Goal: Task Accomplishment & Management: Complete application form

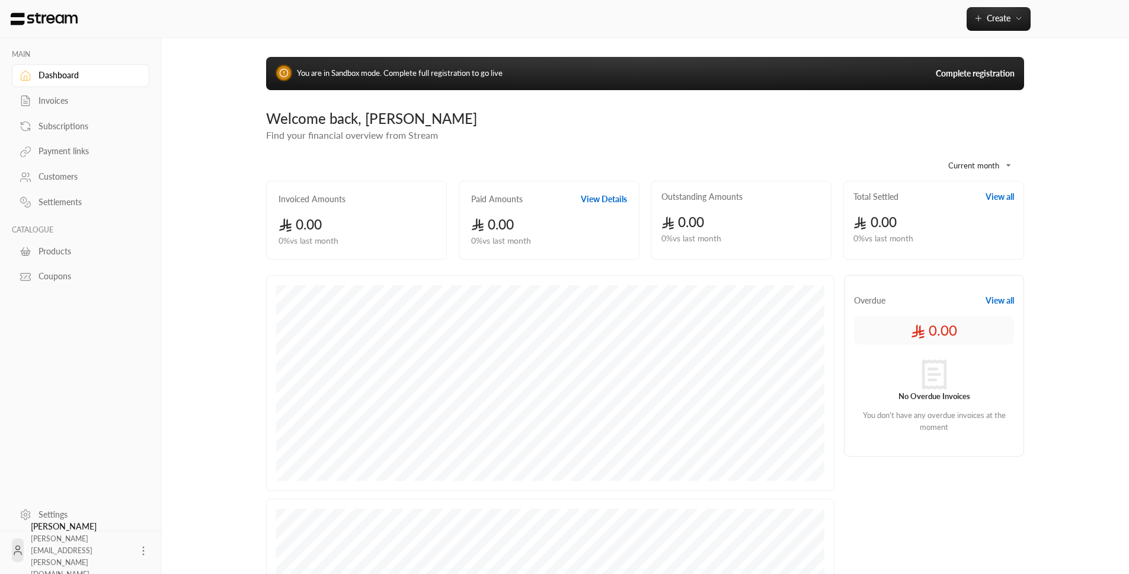
click at [47, 107] on div "Invoices" at bounding box center [87, 101] width 96 height 12
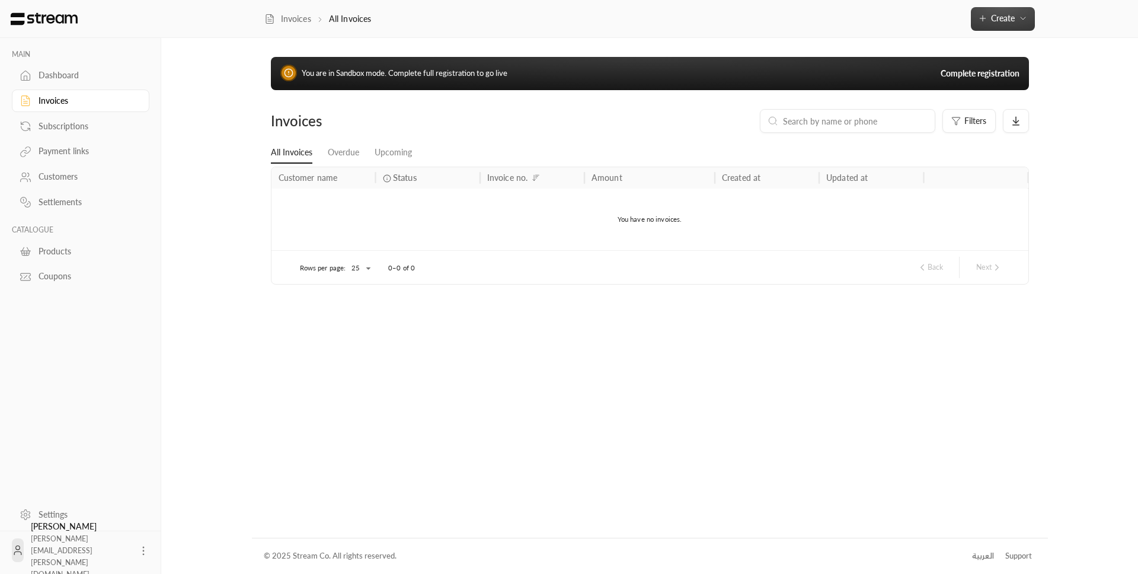
click at [1026, 11] on button "Create" at bounding box center [1003, 19] width 64 height 24
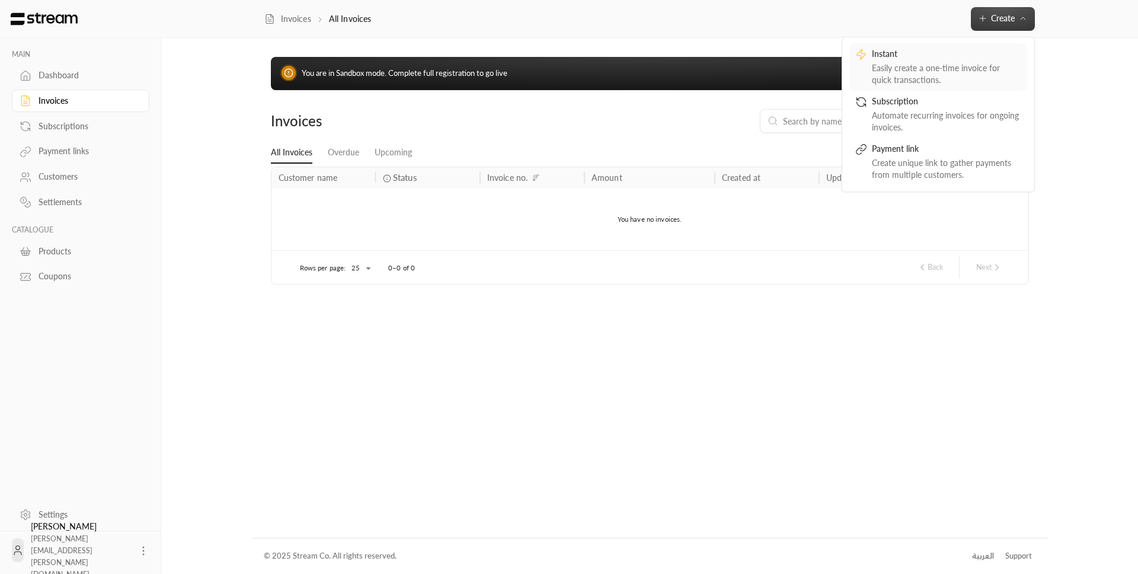
click at [971, 54] on div "Instant" at bounding box center [946, 55] width 149 height 14
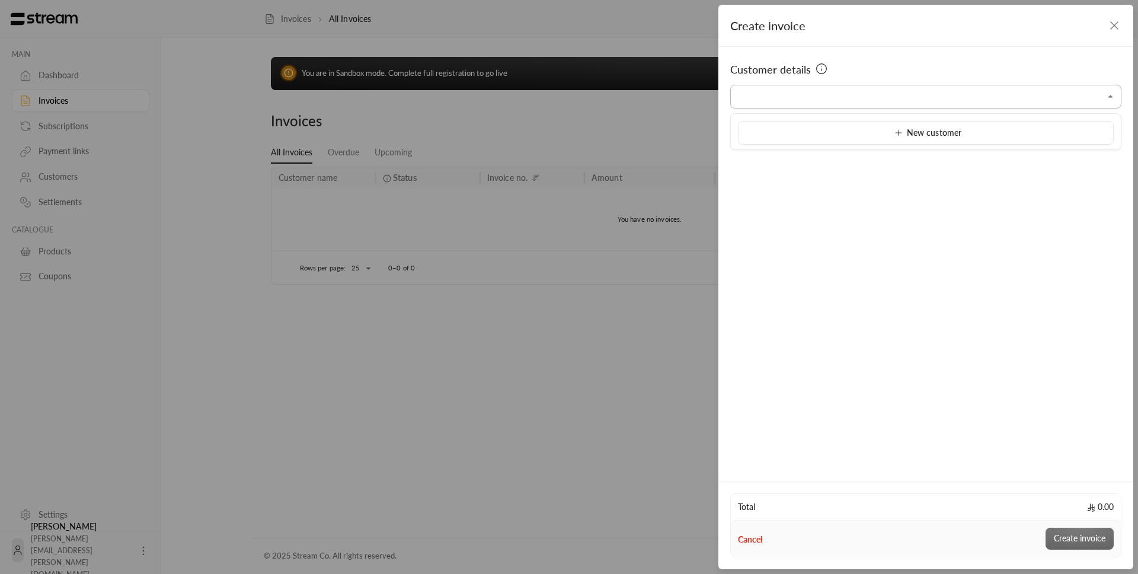
click at [943, 95] on input "Select customer" at bounding box center [925, 97] width 391 height 21
click at [932, 137] on span "New customer" at bounding box center [925, 132] width 71 height 10
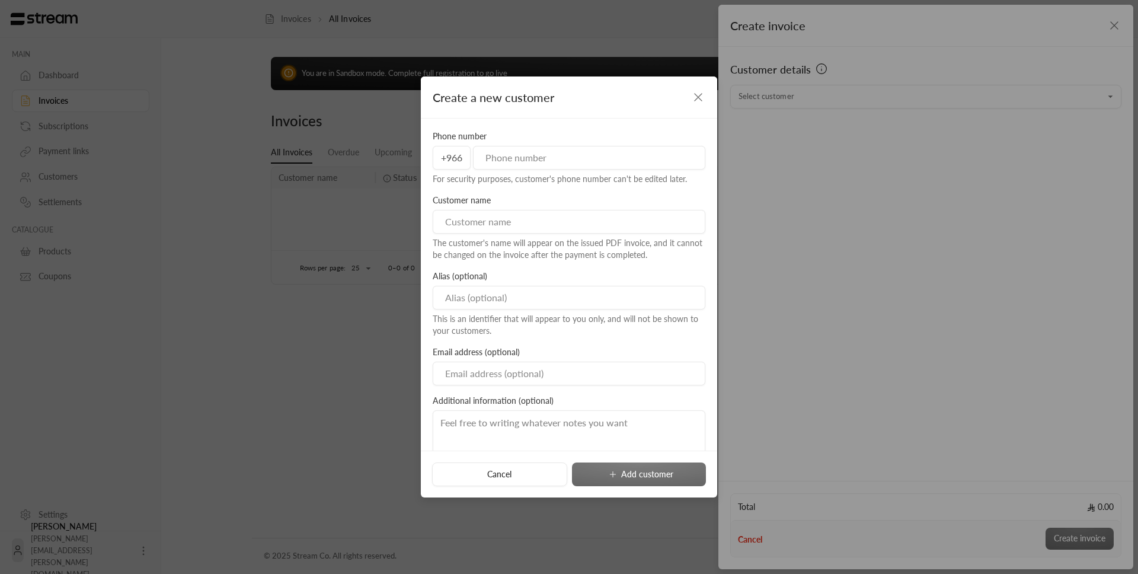
click at [519, 164] on input "tel" at bounding box center [589, 158] width 232 height 24
type input "546913149"
click at [520, 227] on input at bounding box center [569, 222] width 273 height 24
click at [516, 233] on input "Abd" at bounding box center [569, 222] width 273 height 24
type input "[PERSON_NAME]"
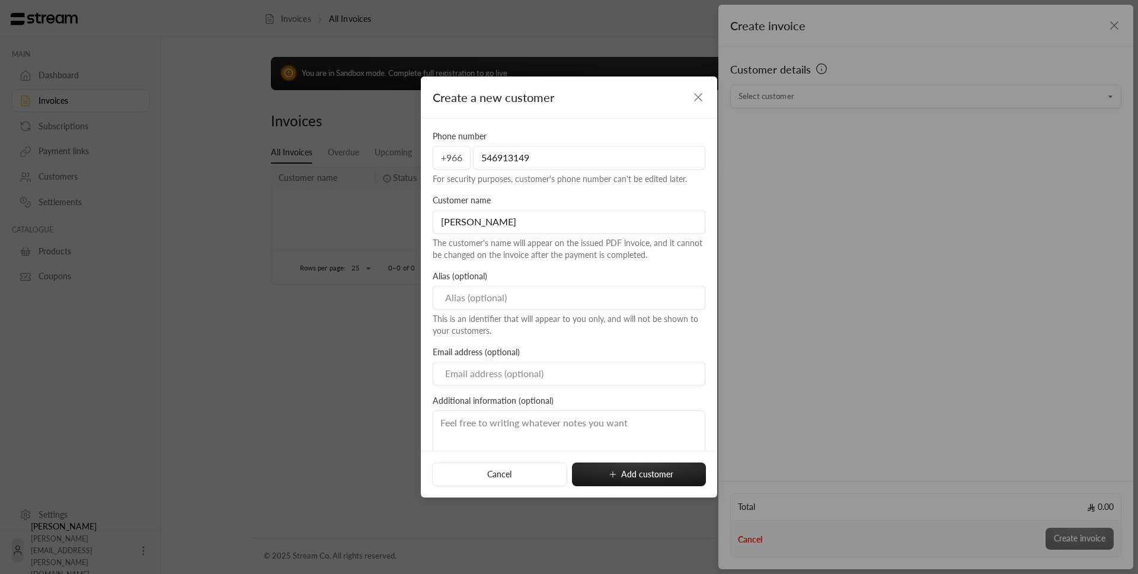
click at [514, 290] on input at bounding box center [569, 298] width 273 height 24
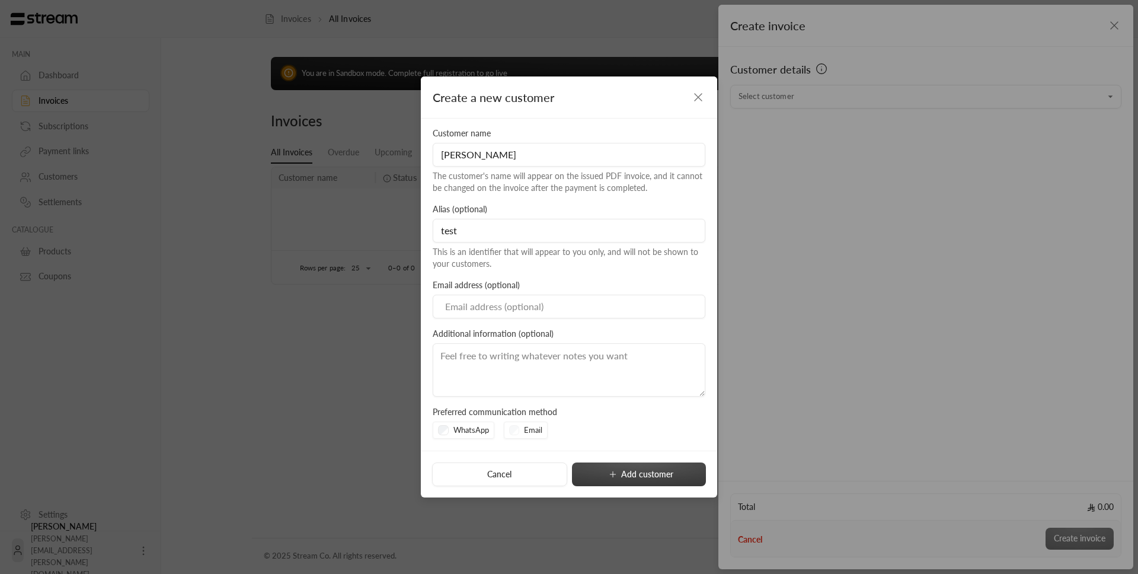
type input "test"
click at [656, 485] on button "Add customer" at bounding box center [639, 474] width 134 height 24
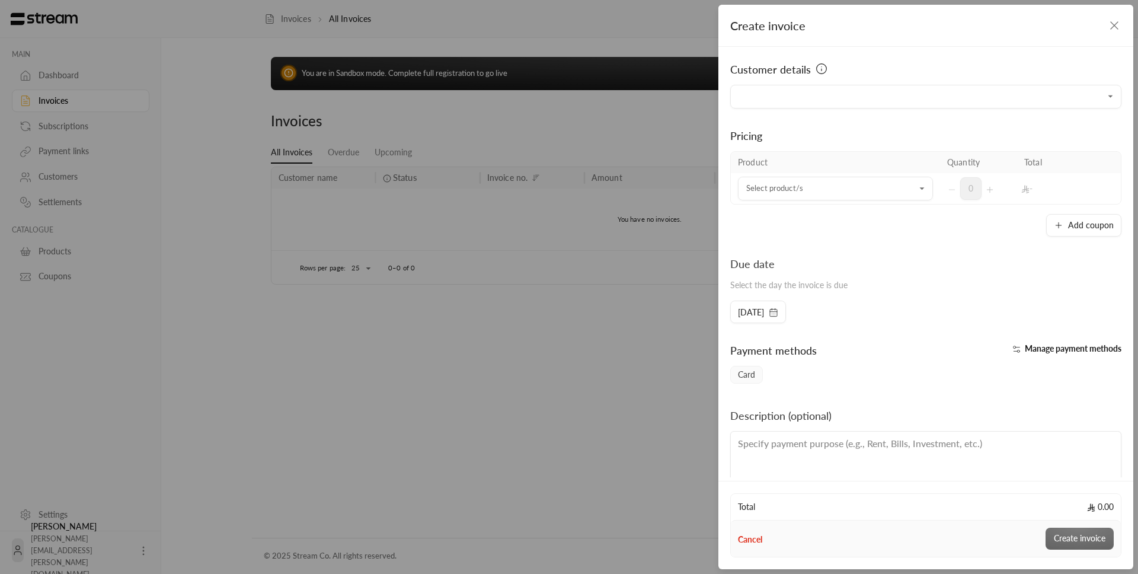
type input "**********"
click at [849, 193] on input "Select customer" at bounding box center [835, 188] width 195 height 21
click at [842, 219] on li "+ New product" at bounding box center [831, 225] width 173 height 24
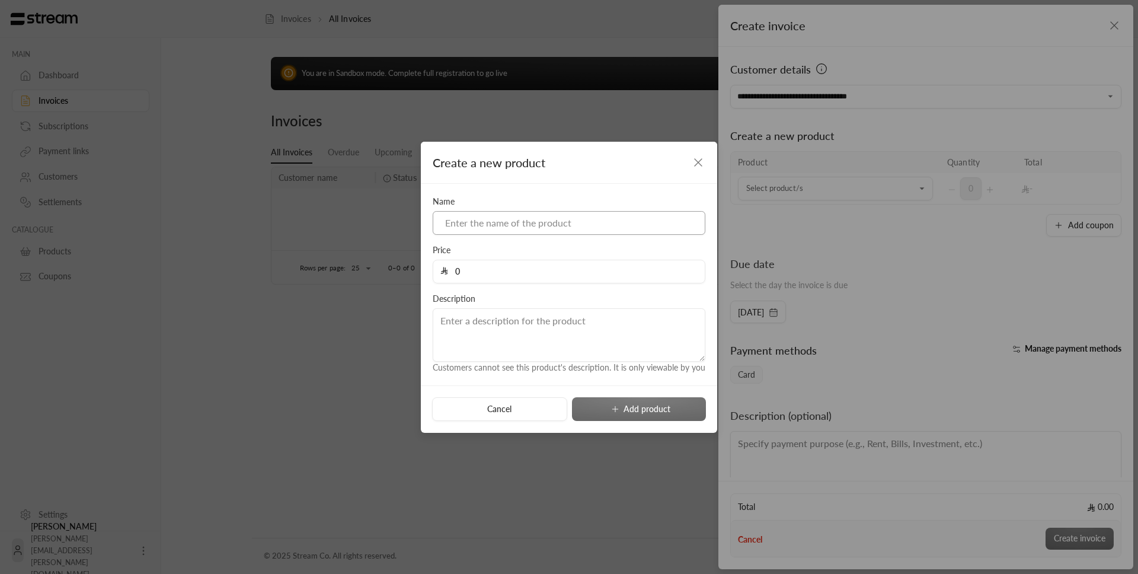
click at [593, 231] on input at bounding box center [569, 223] width 273 height 24
type input "test"
click at [572, 204] on div "Name test" at bounding box center [569, 215] width 284 height 39
click at [569, 265] on input "0" at bounding box center [572, 271] width 249 height 23
type input "10"
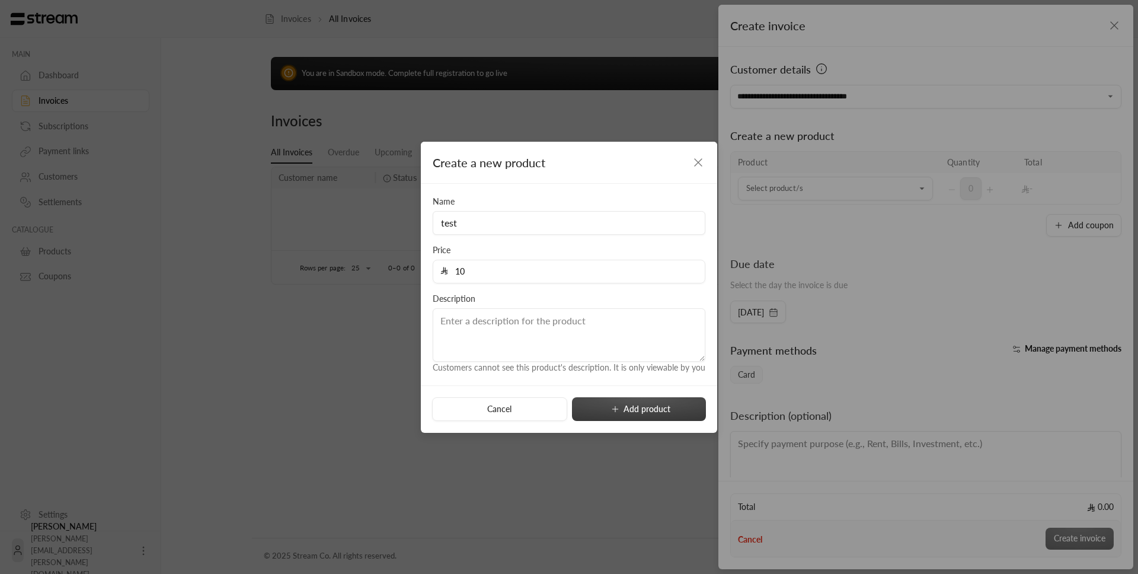
click at [645, 416] on button "Add product" at bounding box center [639, 409] width 134 height 24
type input "0"
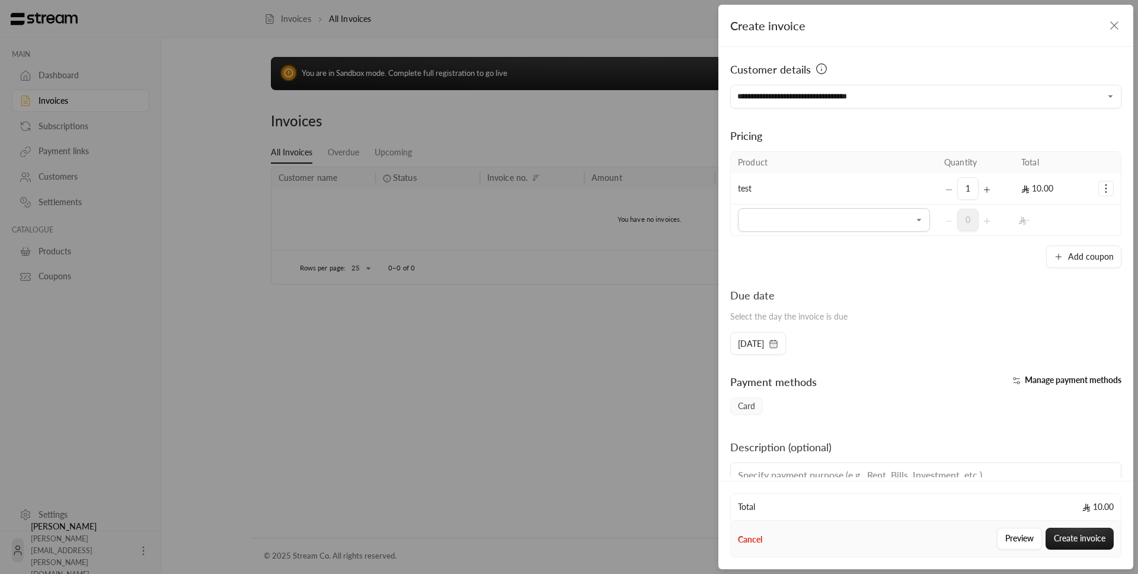
scroll to position [53, 0]
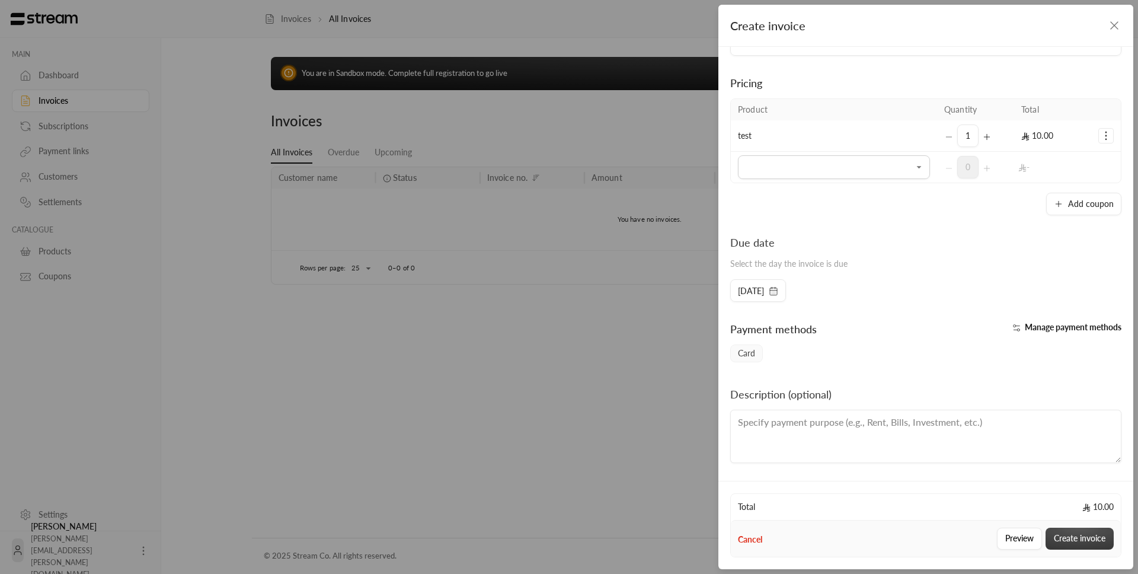
click at [1079, 536] on button "Create invoice" at bounding box center [1079, 538] width 68 height 22
